Goal: Information Seeking & Learning: Learn about a topic

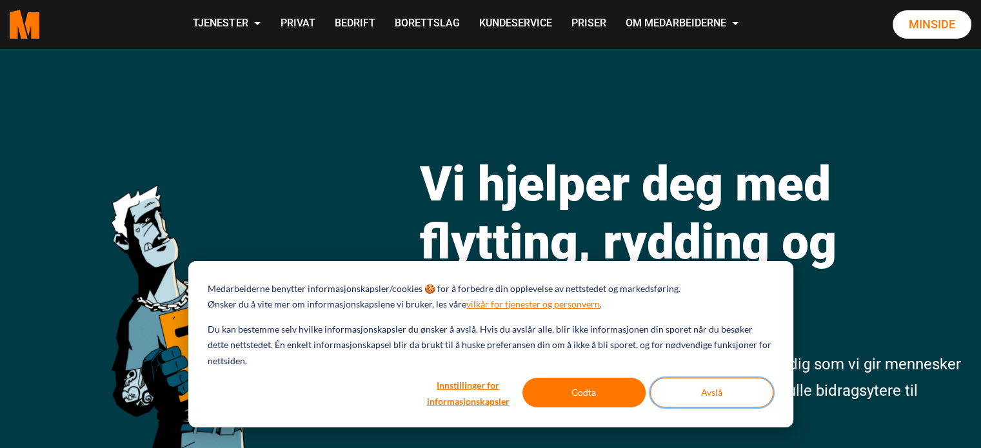
click at [692, 393] on button "Avslå" at bounding box center [711, 393] width 123 height 30
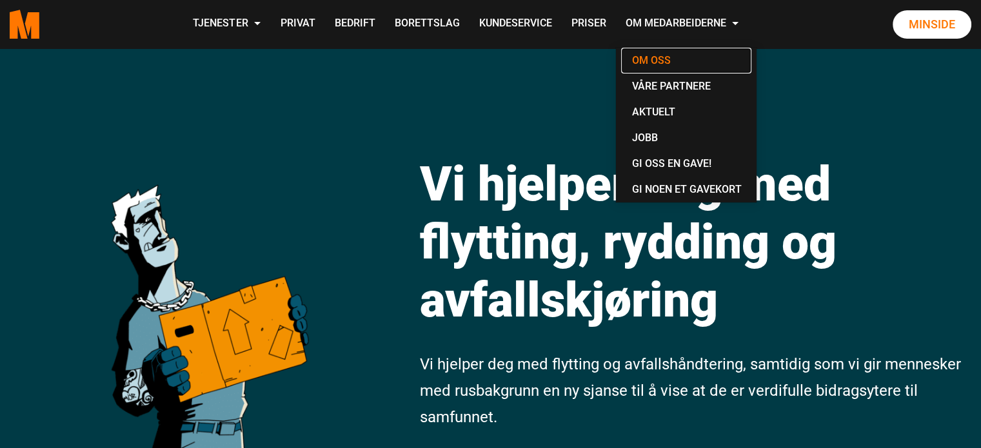
click at [653, 57] on link "Om oss" at bounding box center [686, 61] width 130 height 26
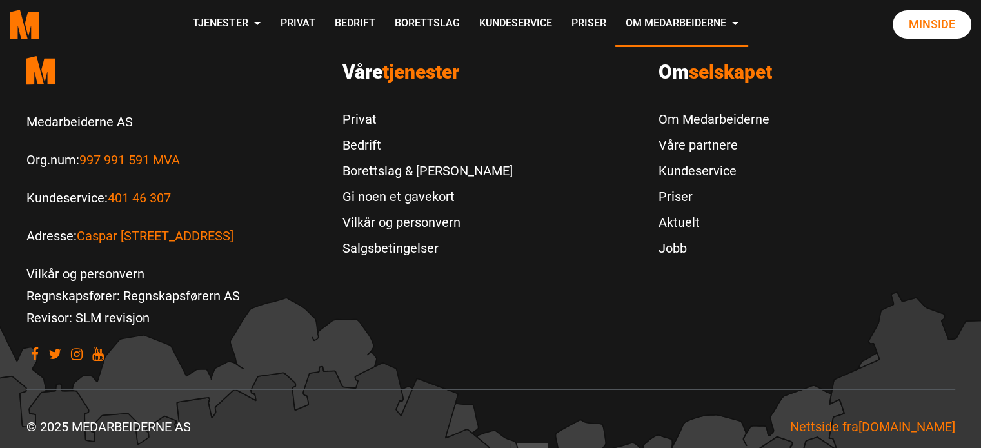
scroll to position [4184, 0]
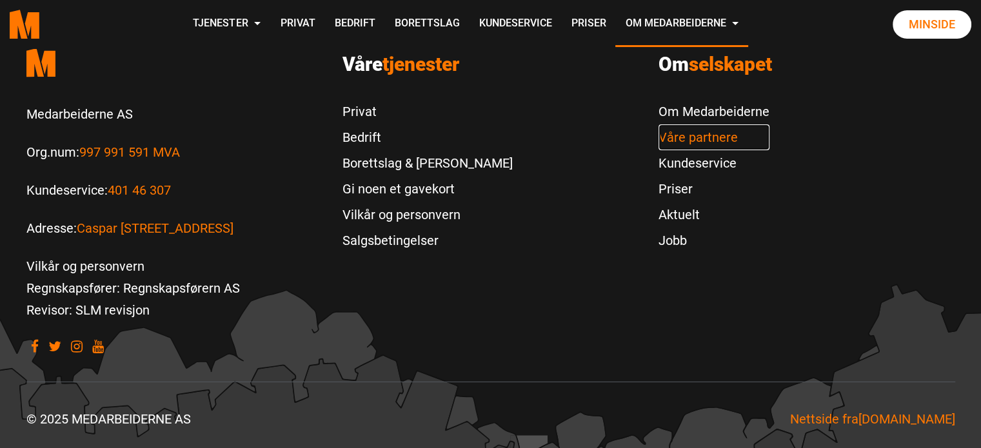
click at [677, 139] on link "Våre partnere" at bounding box center [713, 137] width 111 height 26
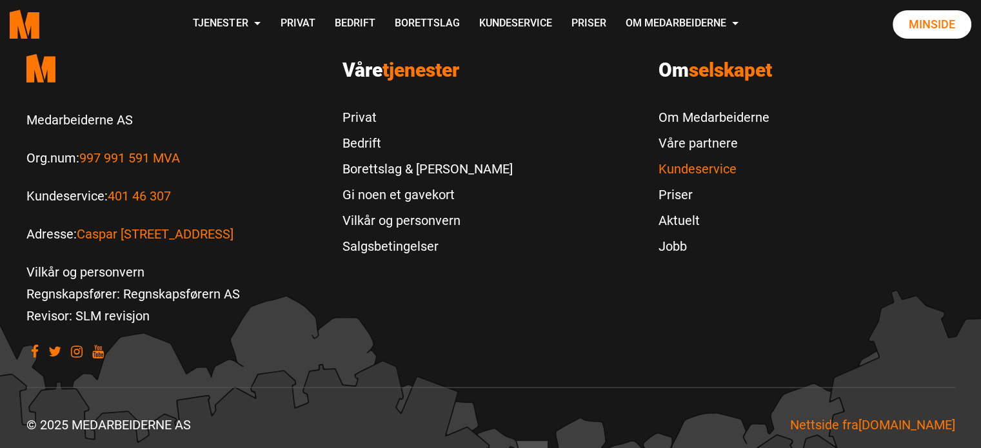
scroll to position [2969, 0]
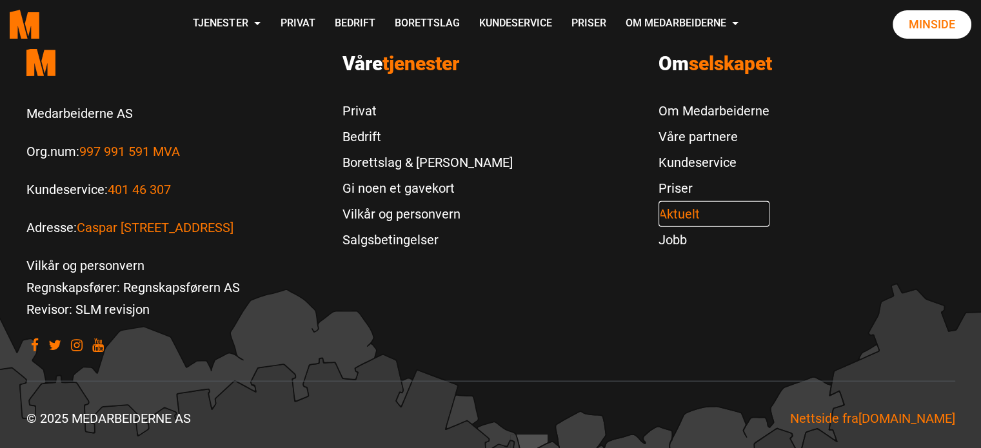
click at [672, 215] on link "Aktuelt" at bounding box center [713, 214] width 111 height 26
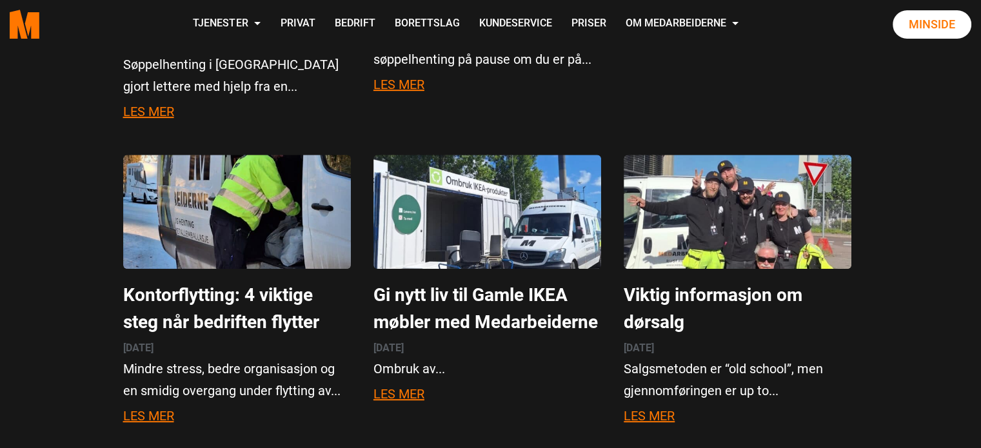
scroll to position [602, 0]
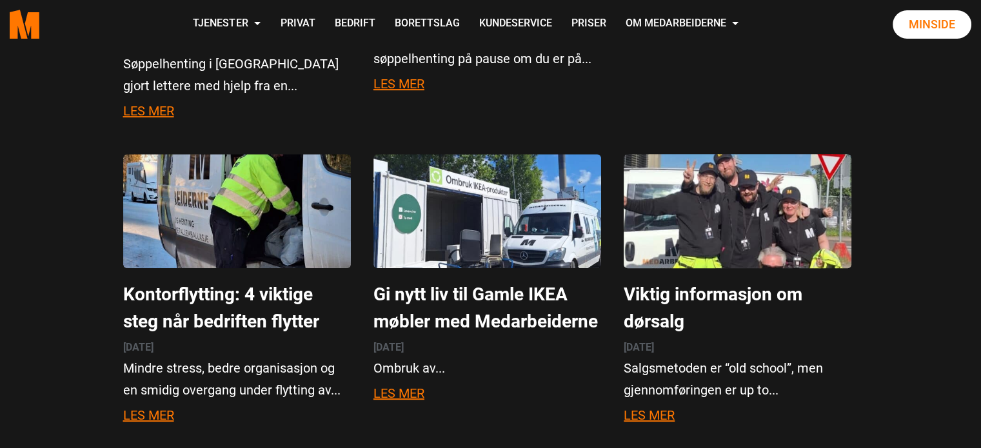
click at [768, 175] on img "Les mer om Viktig informasjon om dørsalg featured image" at bounding box center [737, 210] width 273 height 137
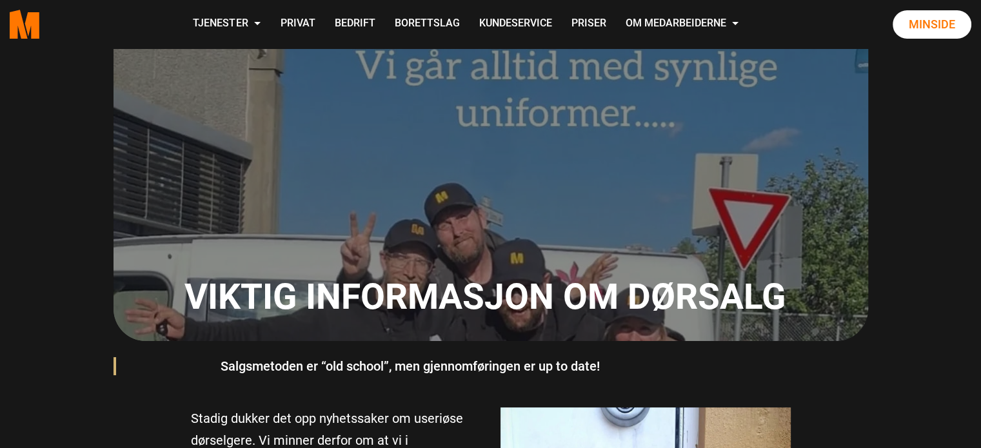
scroll to position [126, 0]
